Goal: Book appointment/travel/reservation

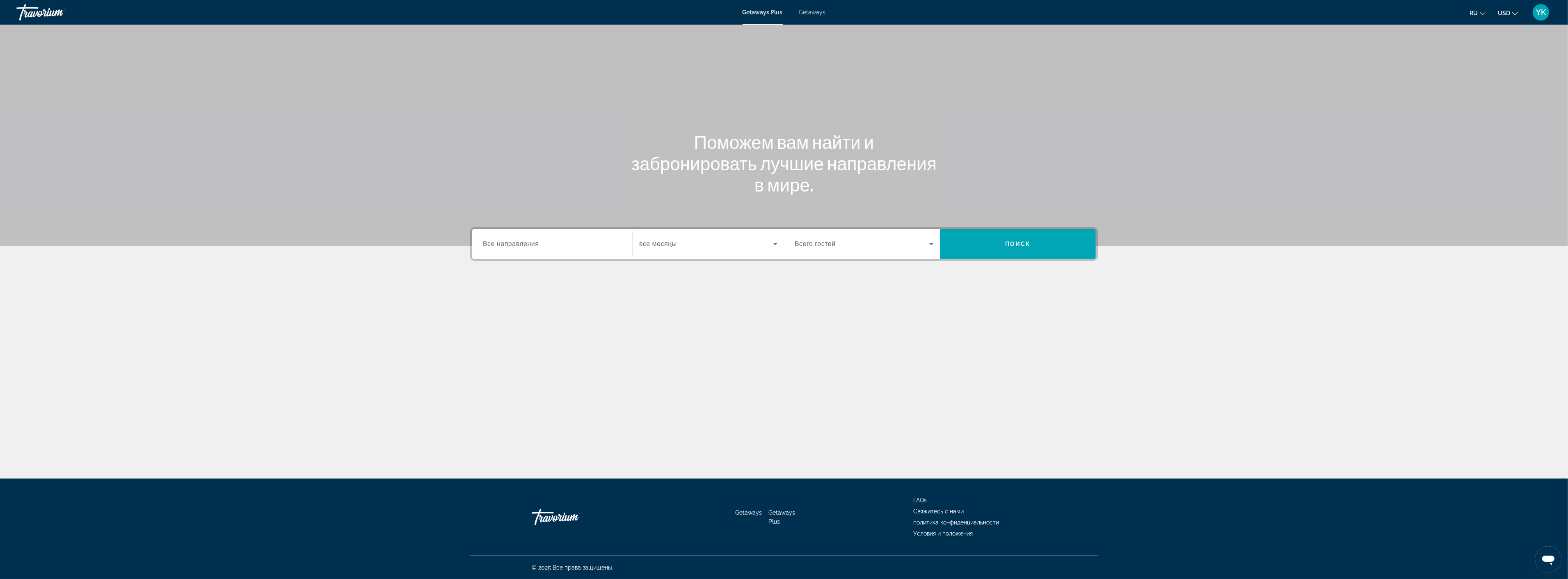
click at [518, 243] on span "Все направления" at bounding box center [511, 243] width 56 height 7
click at [518, 243] on input "Destination Все направления" at bounding box center [552, 244] width 139 height 10
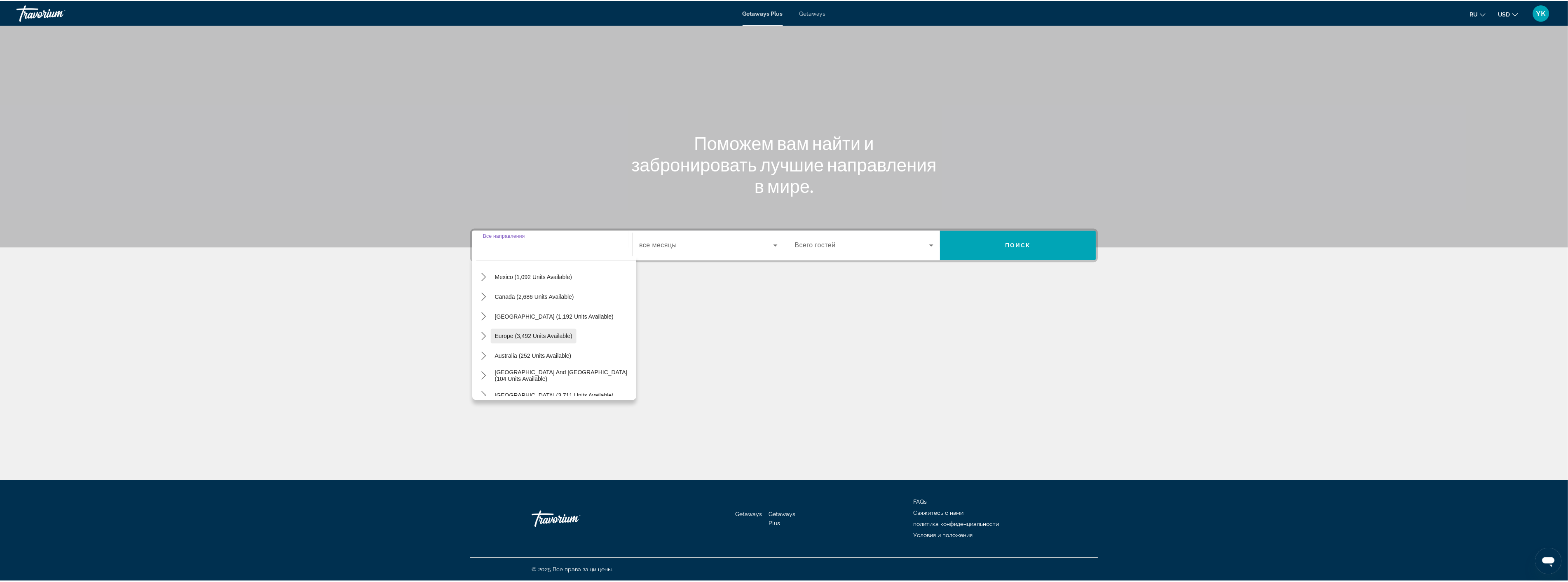
scroll to position [46, 0]
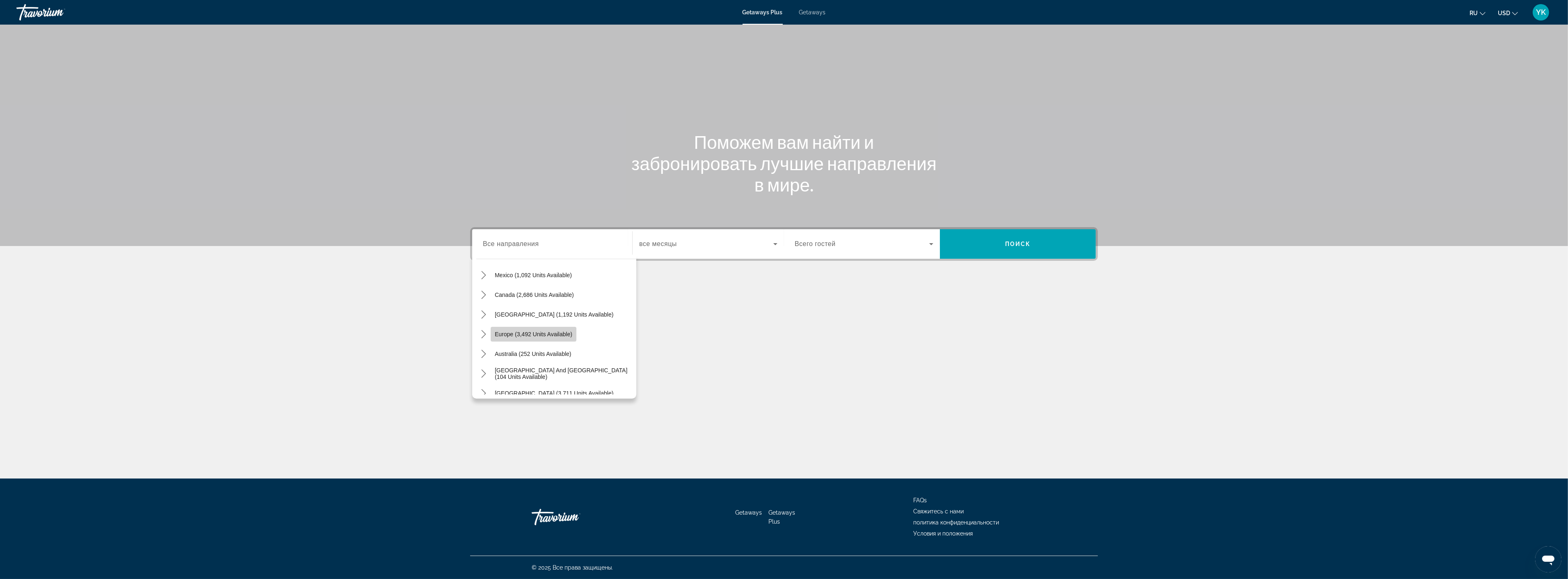
click at [503, 330] on span "Select destination: Europe (3,492 units available)" at bounding box center [533, 334] width 86 height 20
type input "**********"
click at [684, 244] on span "Search widget" at bounding box center [706, 244] width 134 height 10
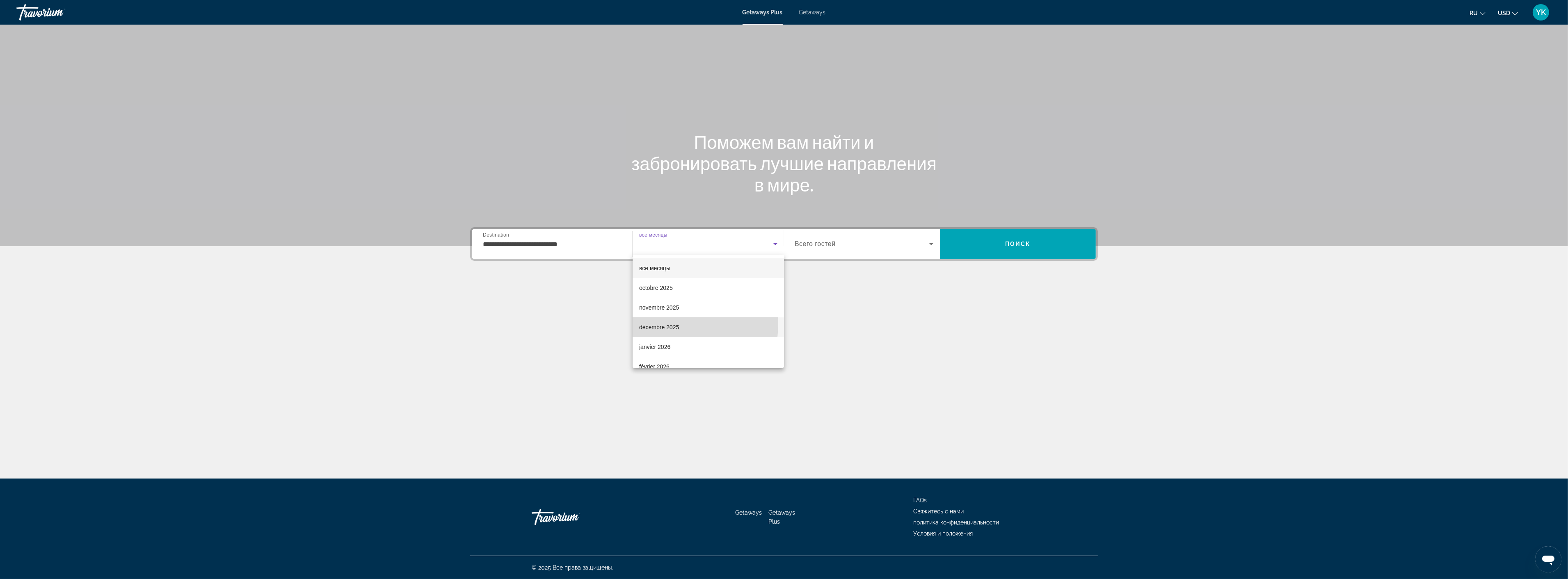
click at [656, 323] on span "décembre 2025" at bounding box center [659, 327] width 40 height 10
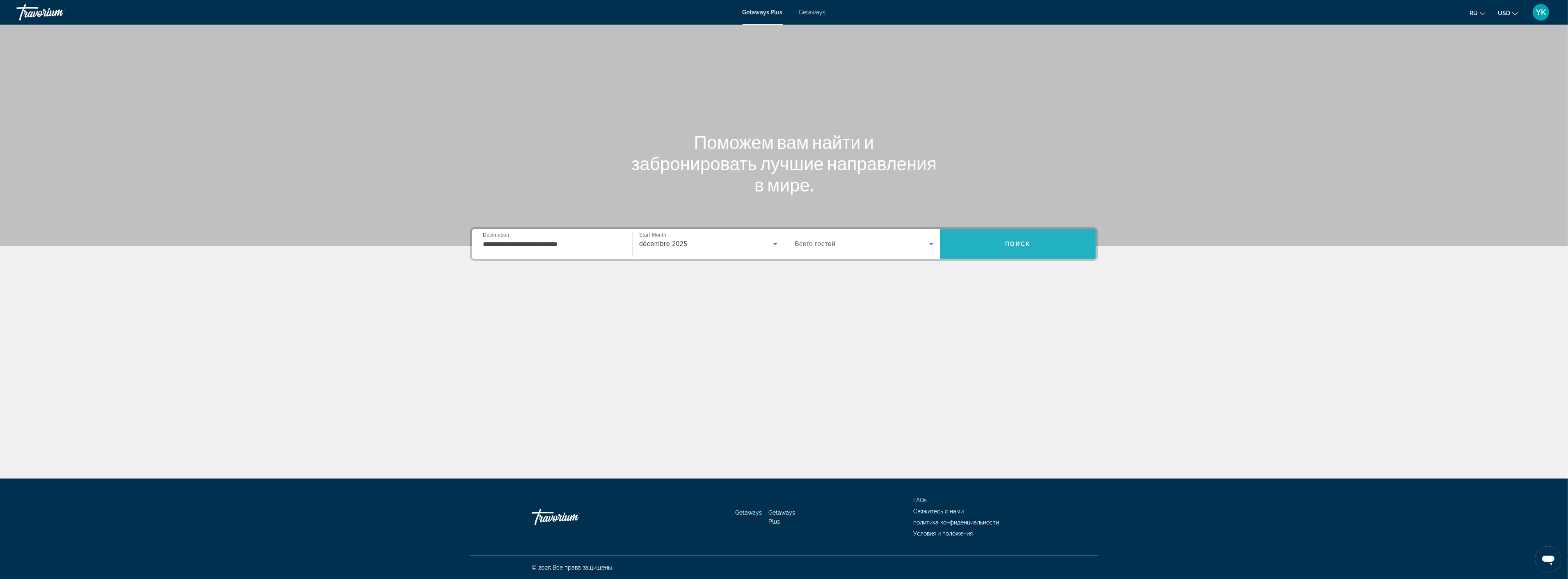
click at [1013, 243] on span "Поиск" at bounding box center [1018, 244] width 26 height 7
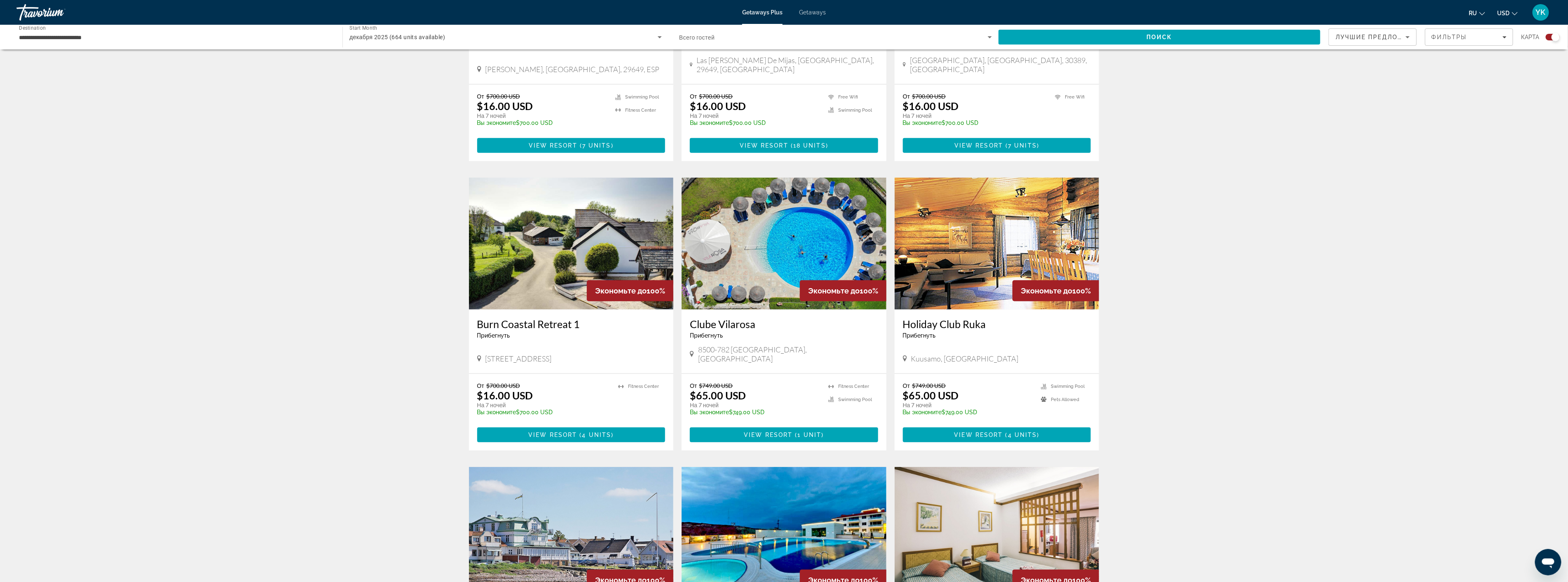
scroll to position [504, 0]
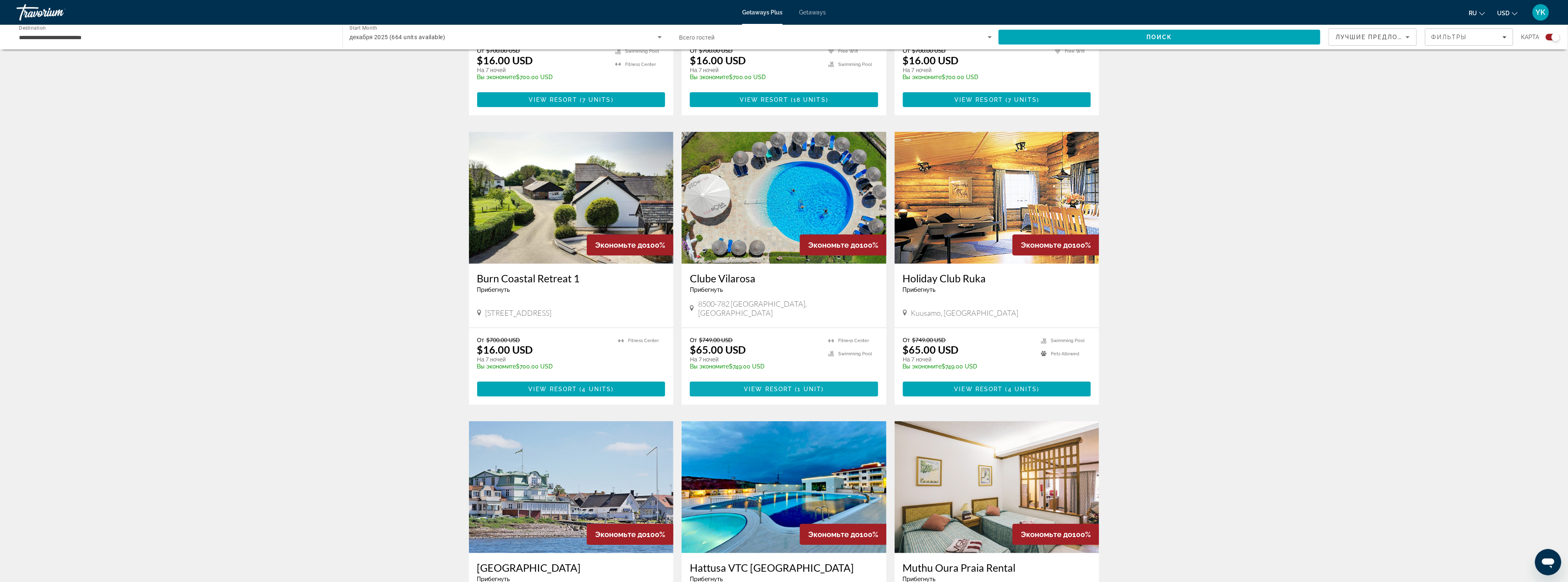
click at [777, 386] on span "View Resort" at bounding box center [769, 389] width 49 height 7
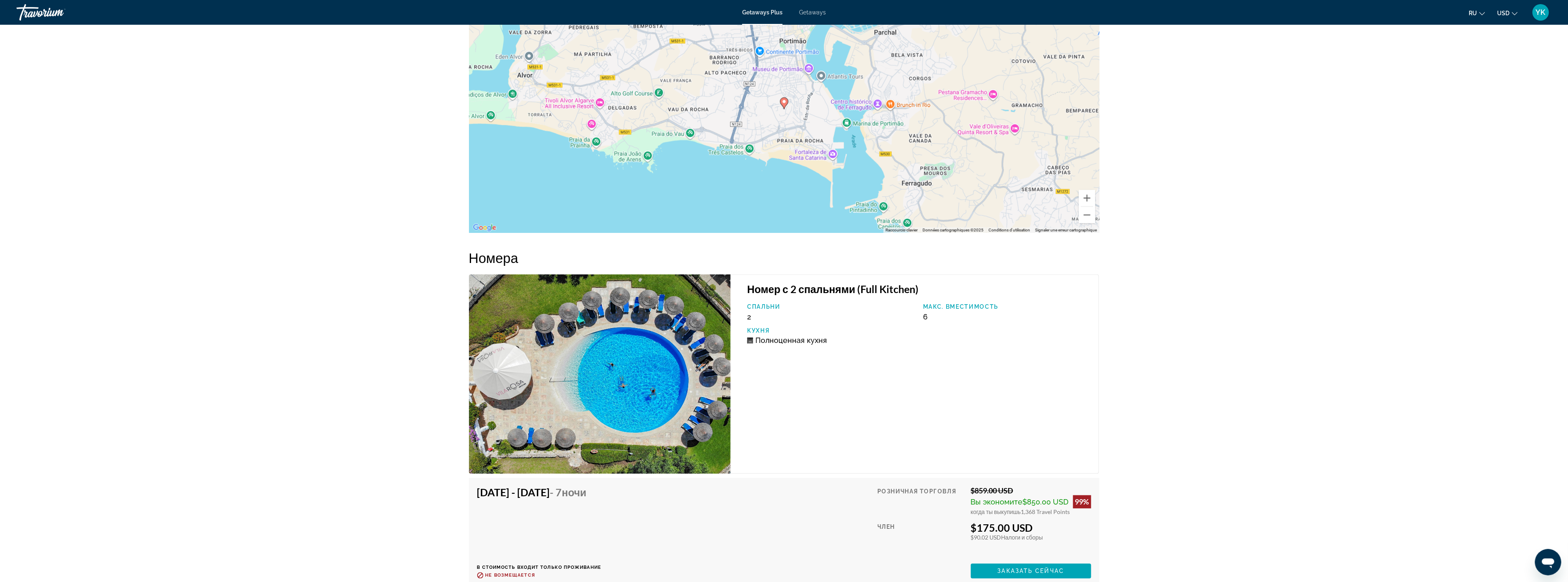
scroll to position [1329, 0]
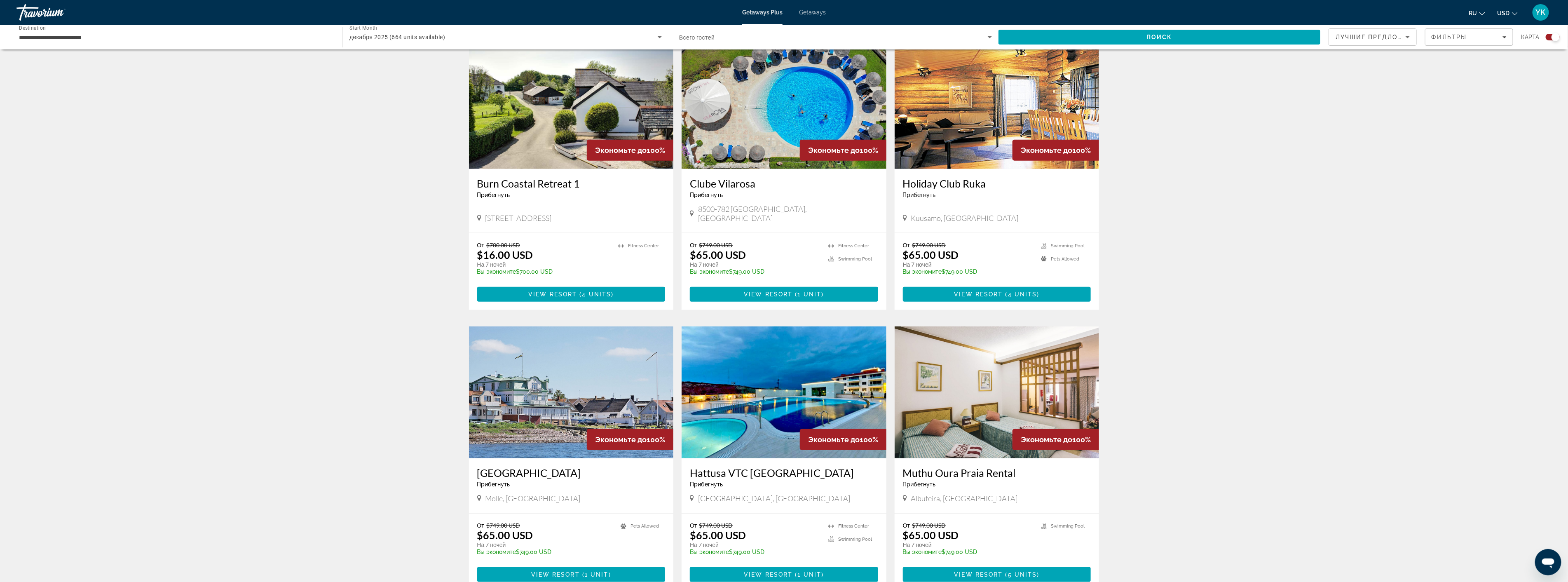
scroll to position [687, 0]
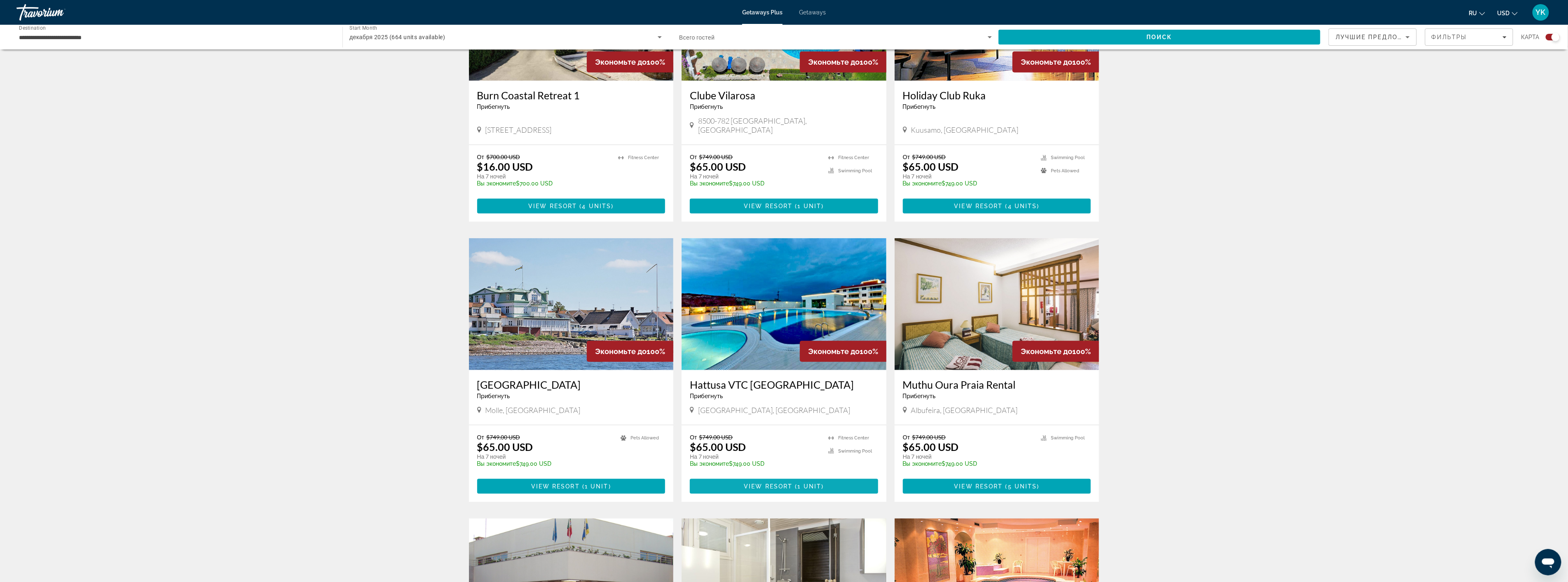
click at [772, 484] on span "View Resort" at bounding box center [769, 487] width 49 height 7
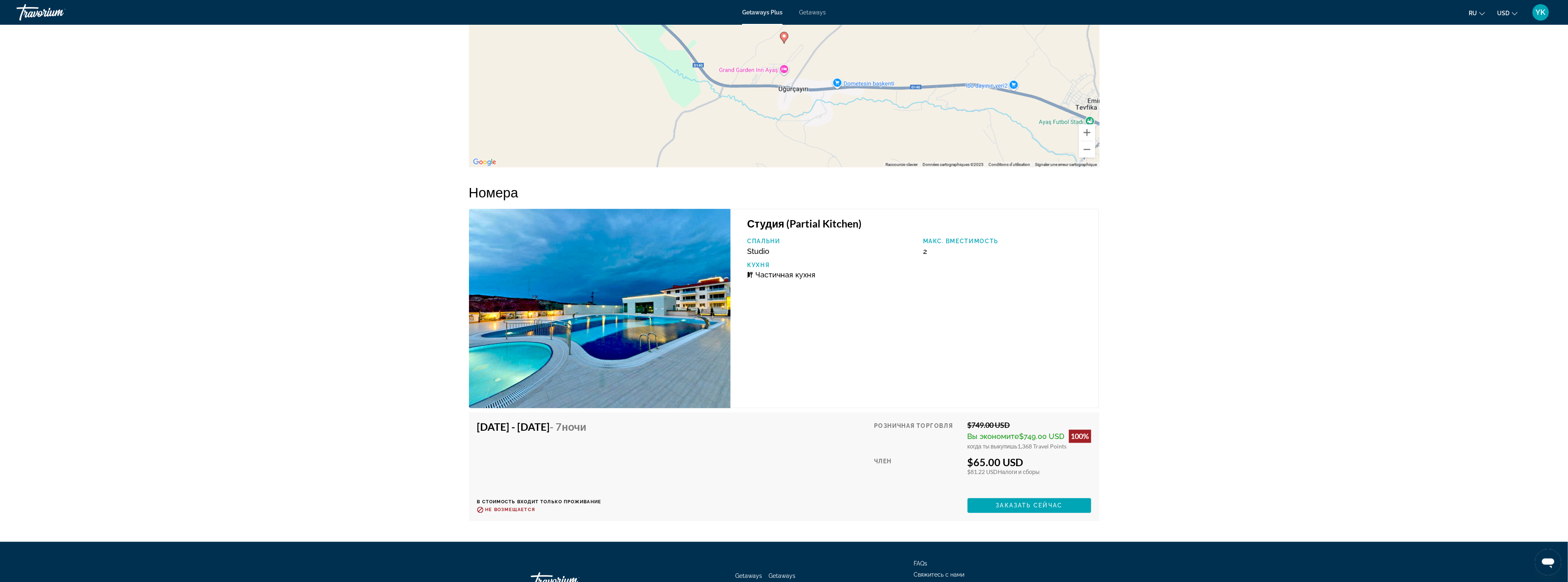
scroll to position [1318, 0]
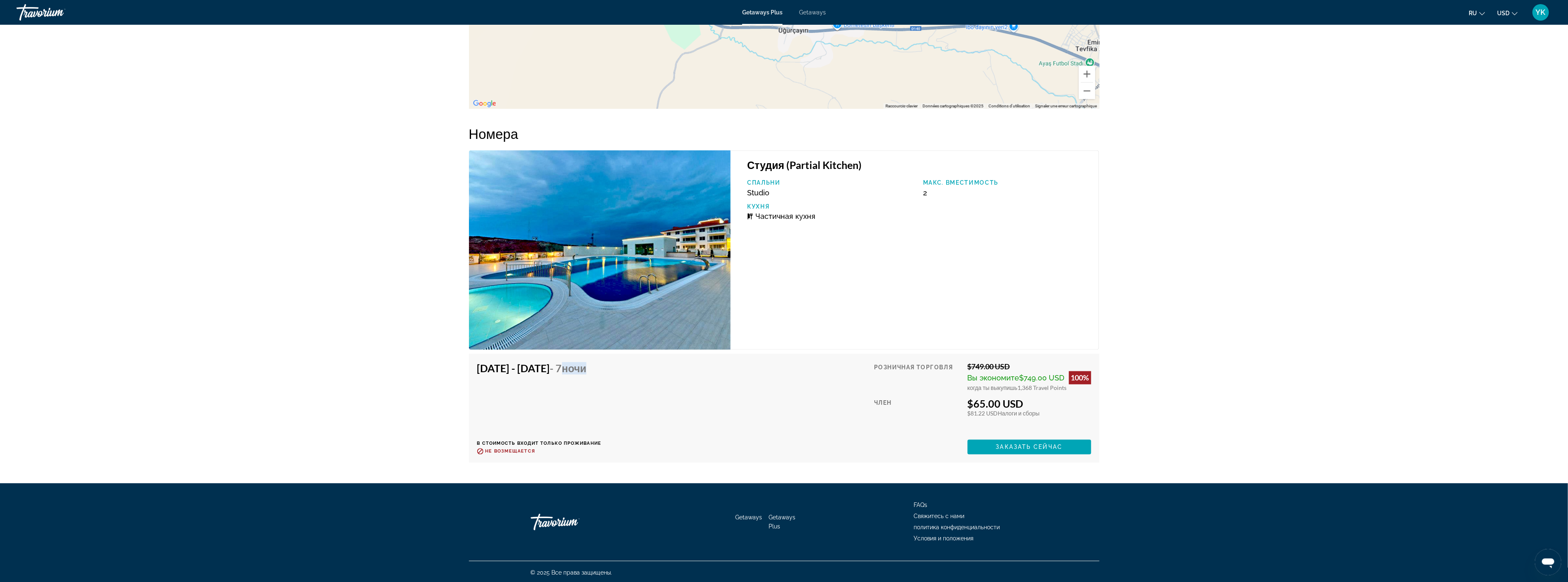
drag, startPoint x: 614, startPoint y: 363, endPoint x: 672, endPoint y: 364, distance: 58.0
click at [672, 364] on div "[DATE] - [DATE] - 7 ночи В стоимость входит только проживание Возврат до : Не в…" at bounding box center [784, 408] width 614 height 93
